Goal: Task Accomplishment & Management: Manage account settings

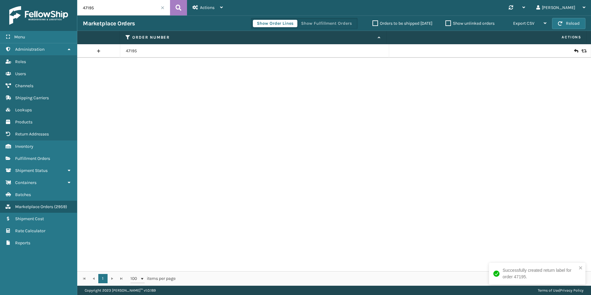
click at [107, 9] on input "47195" at bounding box center [123, 7] width 93 height 15
click at [41, 156] on link "Fulfillment Orders" at bounding box center [38, 158] width 77 height 12
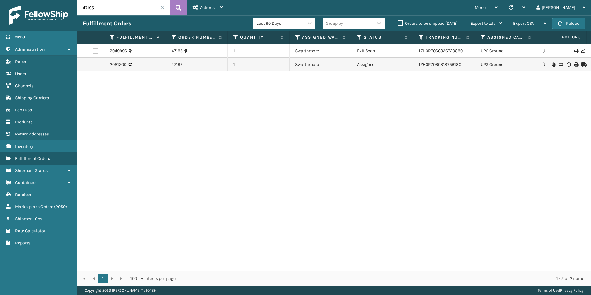
click at [552, 66] on icon at bounding box center [554, 64] width 4 height 4
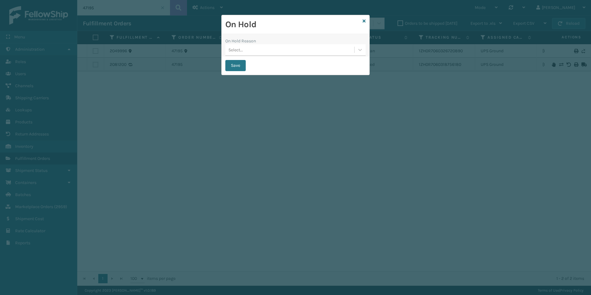
click at [293, 47] on div "Select..." at bounding box center [289, 50] width 129 height 10
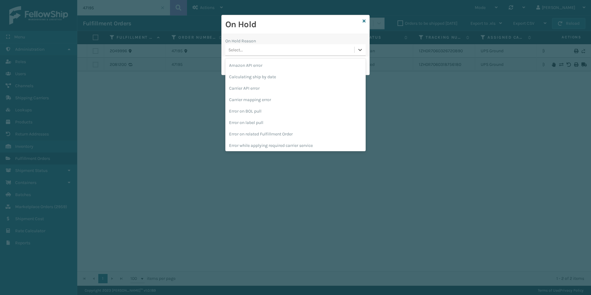
scroll to position [173, 0]
click at [262, 145] on div "To be cancelled" at bounding box center [295, 144] width 140 height 11
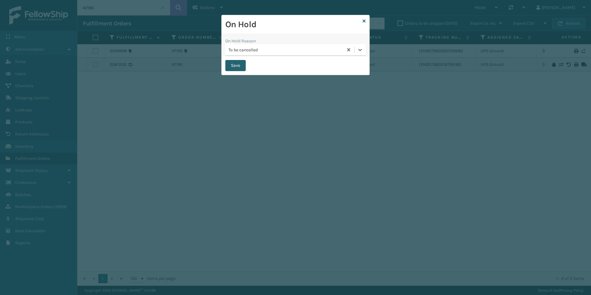
click at [236, 67] on button "Save" at bounding box center [235, 65] width 20 height 11
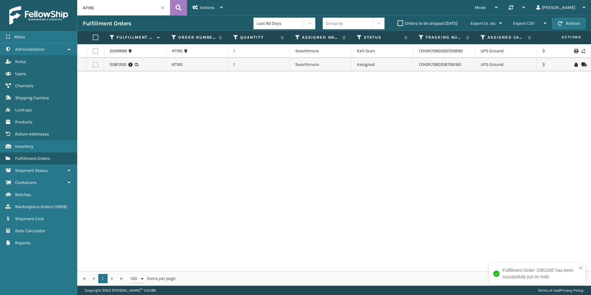
click at [122, 6] on input "47195" at bounding box center [123, 7] width 93 height 15
paste input "114-0852776-7892258"
type input "114-0852776-7892258"
click at [180, 11] on icon at bounding box center [179, 7] width 6 height 9
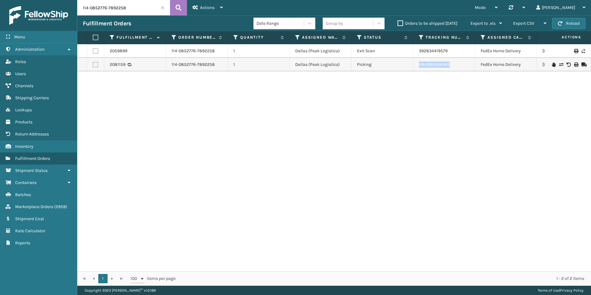
drag, startPoint x: 454, startPoint y: 62, endPoint x: 411, endPoint y: 62, distance: 43.0
click at [411, 62] on tr "2081159 114-0852776-7892258 1 [GEOGRAPHIC_DATA] (Peak Logistics) Picking 884389…" at bounding box center [392, 65] width 630 height 14
copy tr "884389398965"
drag, startPoint x: 54, startPoint y: 211, endPoint x: 50, endPoint y: 210, distance: 4.4
click at [54, 211] on link "Marketplace Orders ( 2959 )" at bounding box center [38, 207] width 77 height 12
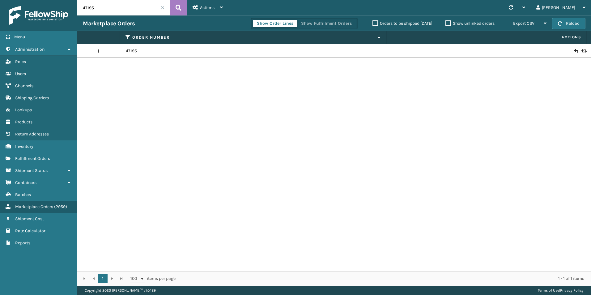
click at [124, 7] on input "47195" at bounding box center [123, 7] width 93 height 15
paste input "113-7300413-6447423"
type input "113-7300413-6447423"
click at [582, 51] on icon at bounding box center [584, 51] width 4 height 4
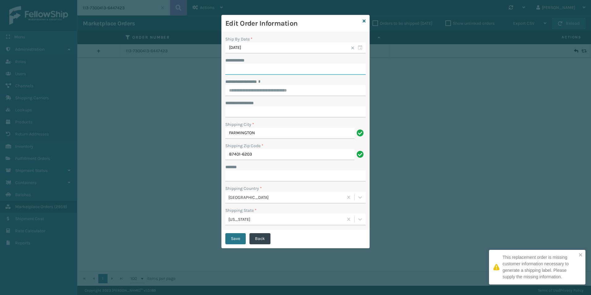
click at [286, 69] on input "**********" at bounding box center [295, 69] width 140 height 11
drag, startPoint x: 314, startPoint y: 60, endPoint x: 309, endPoint y: 68, distance: 9.3
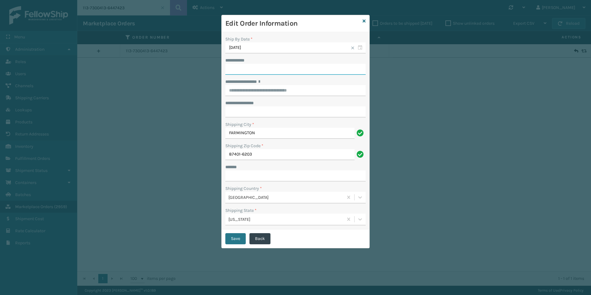
paste input "**********"
type input "**********"
click at [260, 114] on input "**********" at bounding box center [295, 111] width 140 height 11
drag, startPoint x: 259, startPoint y: 114, endPoint x: 256, endPoint y: 90, distance: 24.4
click at [256, 90] on input "**********" at bounding box center [295, 90] width 140 height 11
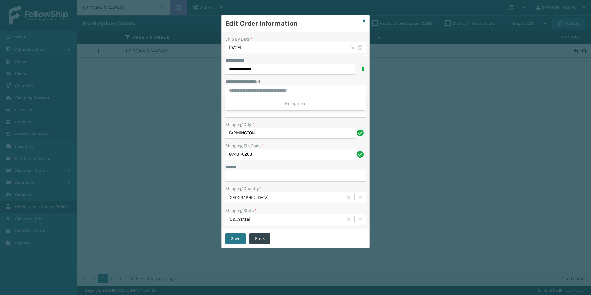
paste input "**********"
click at [307, 107] on div "[STREET_ADDRESS]" at bounding box center [295, 103] width 140 height 11
type input "**********"
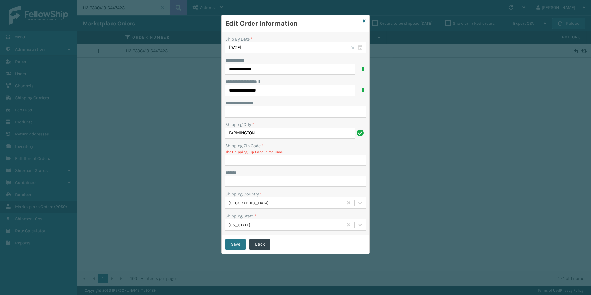
type input "87401-6203"
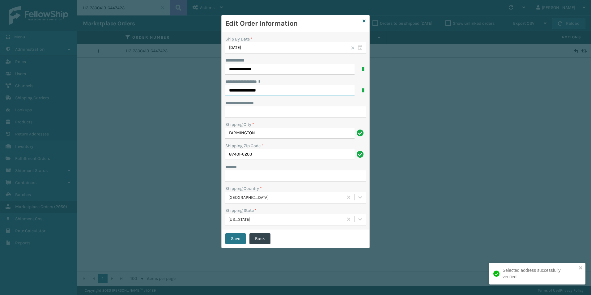
type input "**********"
click at [287, 174] on input "***** *" at bounding box center [295, 175] width 140 height 11
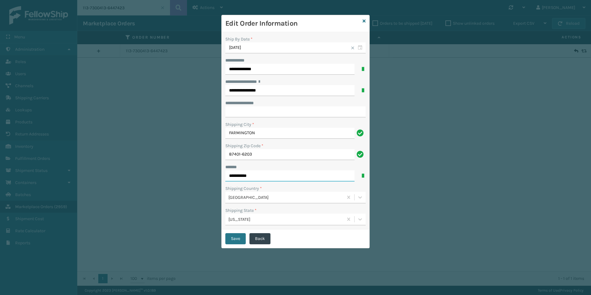
type input "**********"
click at [290, 168] on div "***** *" at bounding box center [295, 167] width 140 height 6
click at [240, 240] on button "Save" at bounding box center [235, 238] width 20 height 11
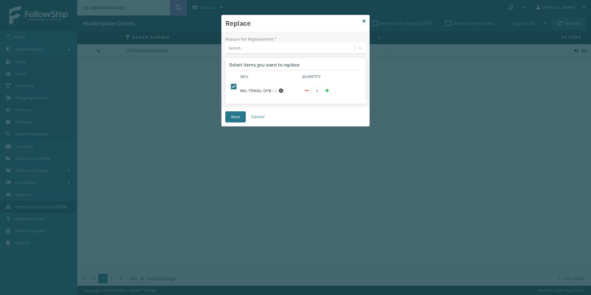
click at [314, 43] on div "Select..." at bounding box center [289, 48] width 129 height 10
click at [268, 76] on div "Lost in transit" at bounding box center [295, 74] width 140 height 11
click at [271, 46] on div "Lost in transit" at bounding box center [292, 48] width 126 height 6
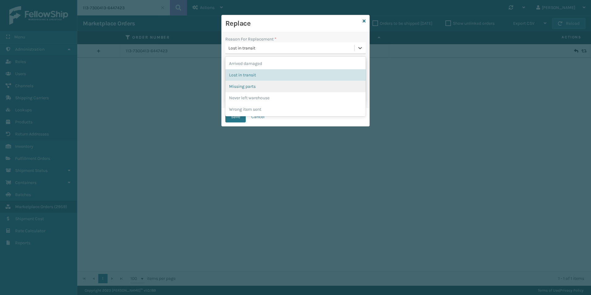
click at [259, 83] on div "Missing parts" at bounding box center [295, 86] width 140 height 11
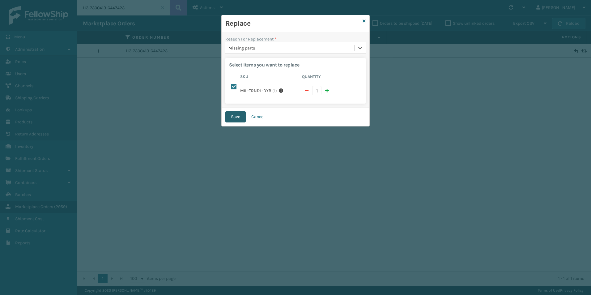
drag, startPoint x: 237, startPoint y: 111, endPoint x: 245, endPoint y: 112, distance: 7.4
click at [237, 112] on button "Save" at bounding box center [235, 116] width 20 height 11
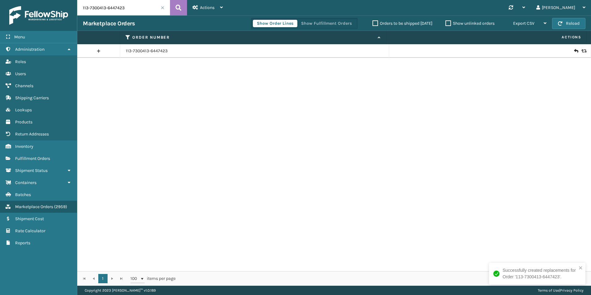
click at [440, 118] on div "113-7300413-6447423" at bounding box center [334, 157] width 514 height 227
click at [49, 158] on span "Fulfillment Orders" at bounding box center [32, 158] width 35 height 5
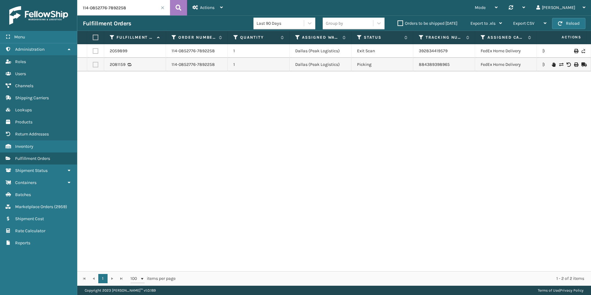
drag, startPoint x: 107, startPoint y: 11, endPoint x: 0, endPoint y: 13, distance: 107.0
click at [0, 16] on html "Menu Administration Roles Users Channels Shipping Carriers Lookups Products Ret…" at bounding box center [295, 147] width 591 height 295
paste input "113-7300413-6447423"
type input "113-7300413-6447423"
drag, startPoint x: 417, startPoint y: 188, endPoint x: 429, endPoint y: 186, distance: 12.9
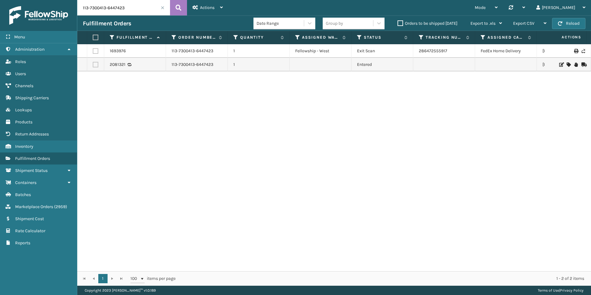
click at [418, 188] on div "1693976 113-7300413-6447423 1 Fellowship - West Exit Scan 286472555917 FedEx Ho…" at bounding box center [334, 157] width 514 height 227
click at [152, 6] on input "113-7300413-6447423" at bounding box center [123, 7] width 93 height 15
click at [133, 13] on input "113-7300413-6447423" at bounding box center [123, 7] width 93 height 15
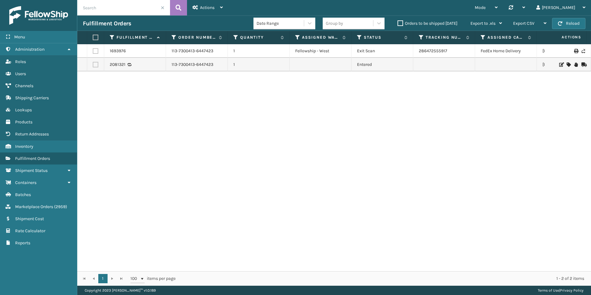
paste input "47312"
type input "47312"
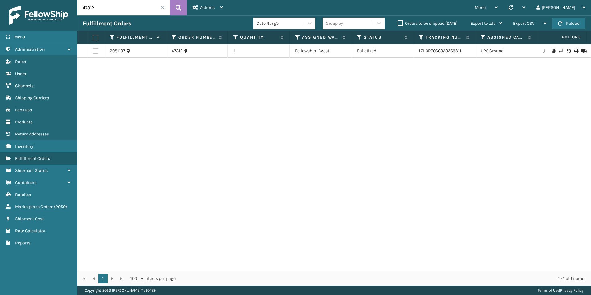
click at [456, 186] on div "2081137 47312 1 Fellowship - West Palletized 1ZH0R7060323369811 UPS Ground [US_…" at bounding box center [334, 157] width 514 height 227
drag, startPoint x: 109, startPoint y: 3, endPoint x: 43, endPoint y: -5, distance: 66.4
click at [43, 0] on html "Menu Administration Roles Users Channels Shipping Carriers Lookups Products Ret…" at bounding box center [295, 147] width 591 height 295
paste input "113-7300413-6447423"
type input "113-7300413-6447423"
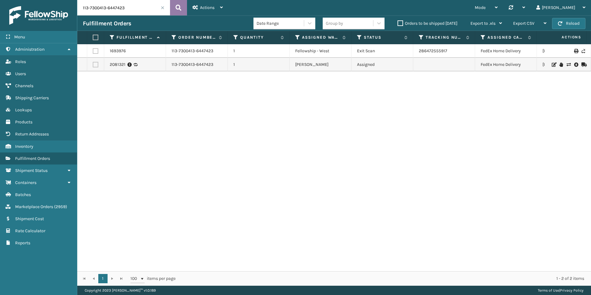
click at [171, 11] on button at bounding box center [178, 7] width 17 height 15
